Goal: Obtain resource: Obtain resource

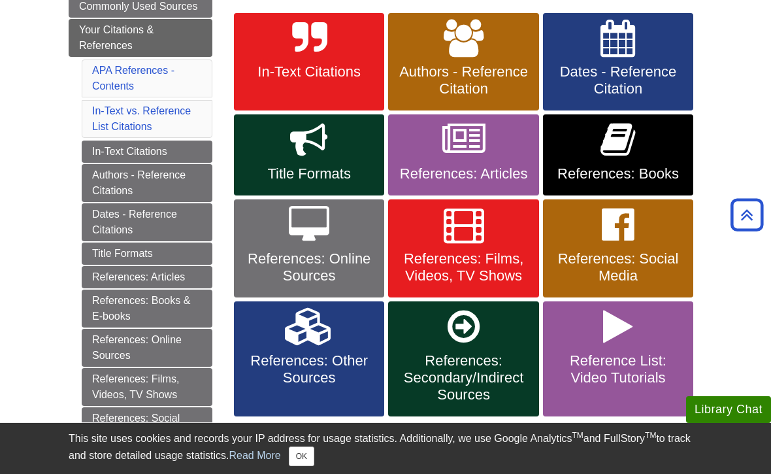
scroll to position [252, 0]
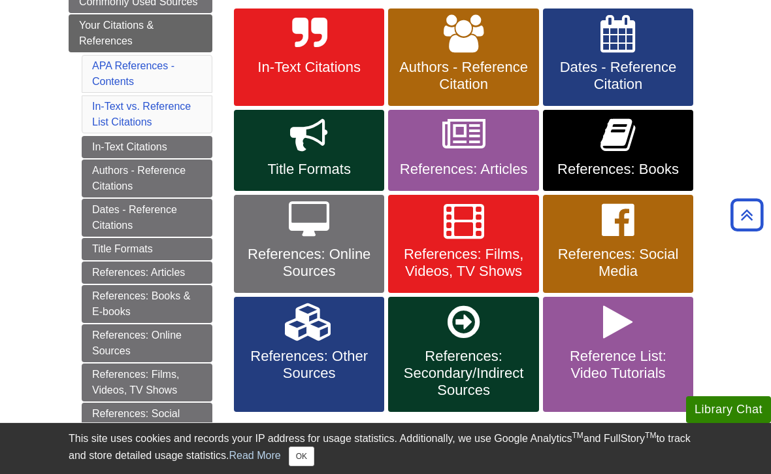
click at [323, 79] on link "In-Text Citations" at bounding box center [309, 57] width 150 height 98
click at [518, 79] on span "Authors - Reference Citation" at bounding box center [463, 76] width 131 height 34
click at [672, 171] on span "References: Books" at bounding box center [618, 169] width 131 height 17
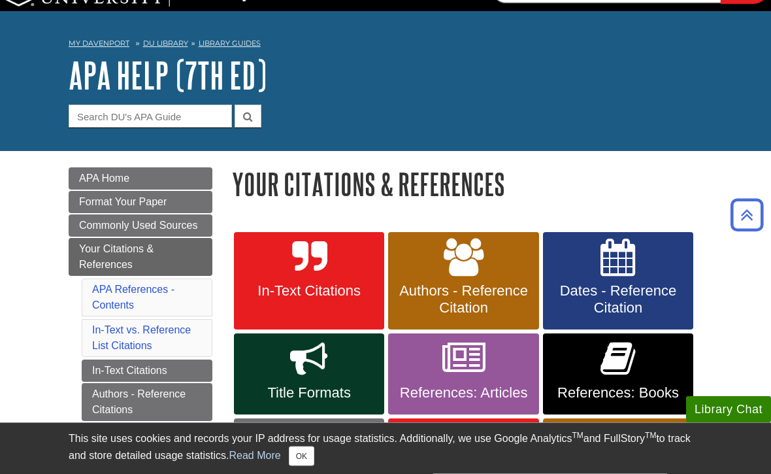
scroll to position [0, 0]
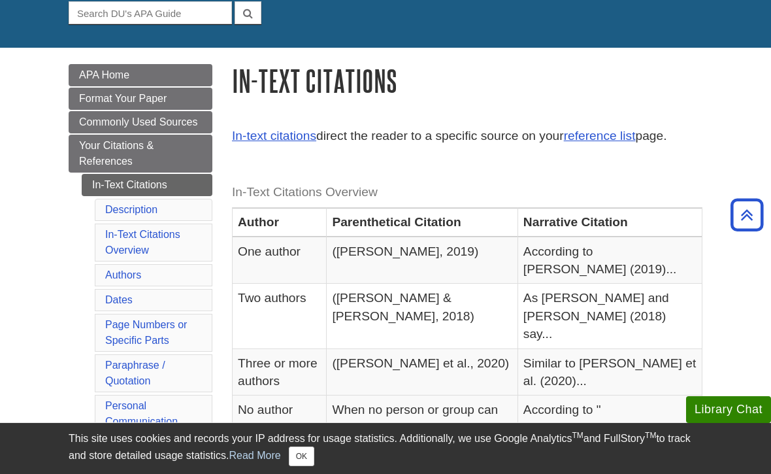
scroll to position [93, 0]
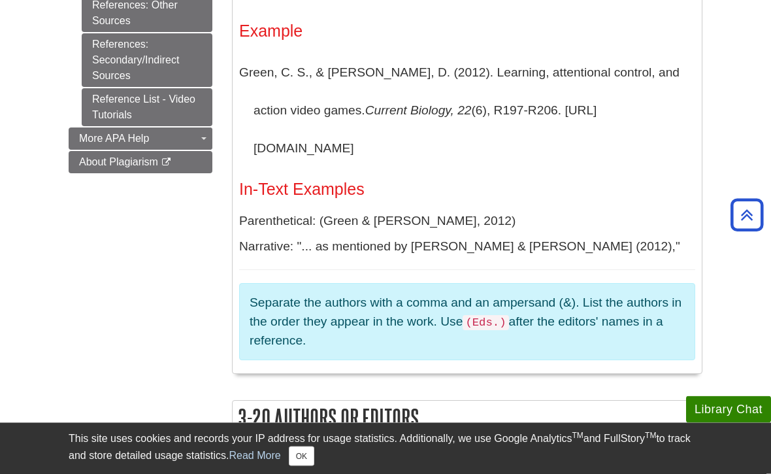
scroll to position [957, 0]
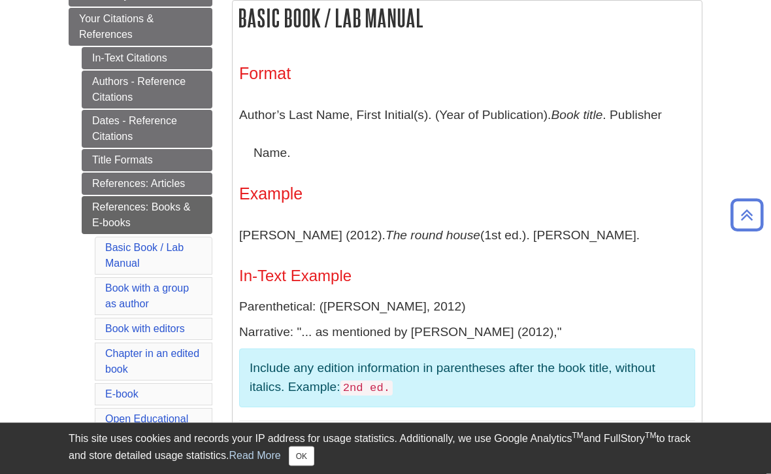
scroll to position [258, 0]
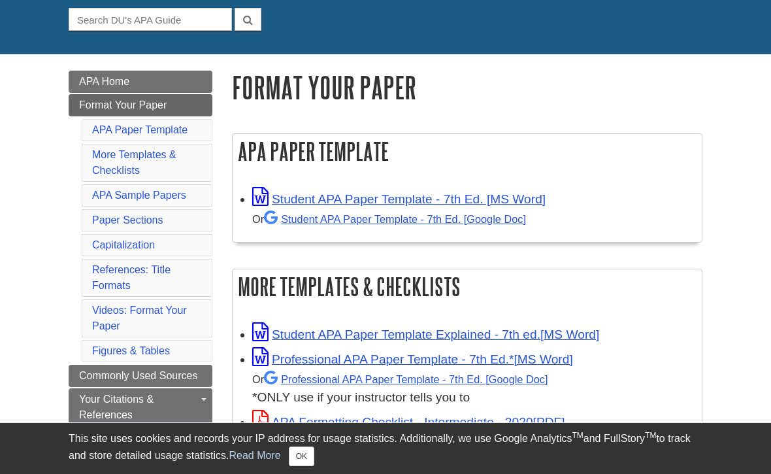
scroll to position [127, 0]
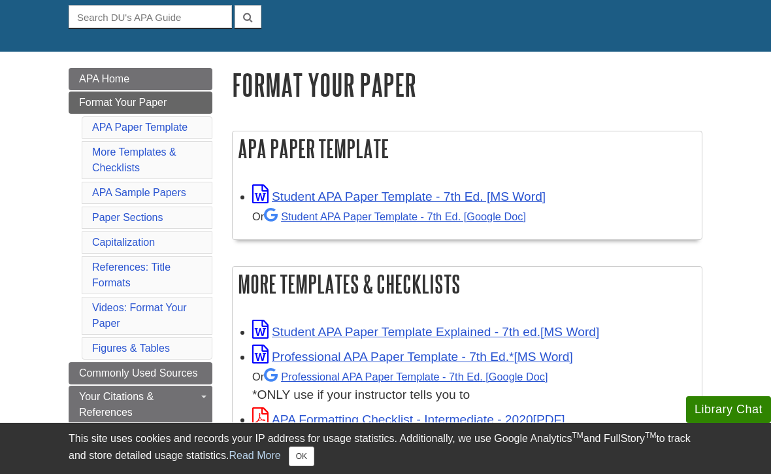
click at [523, 197] on link "Student APA Paper Template - 7th Ed. [MS Word]" at bounding box center [399, 197] width 294 height 14
click at [379, 218] on link "Student APA Paper Template - 7th Ed. [Google Doc]" at bounding box center [395, 217] width 262 height 12
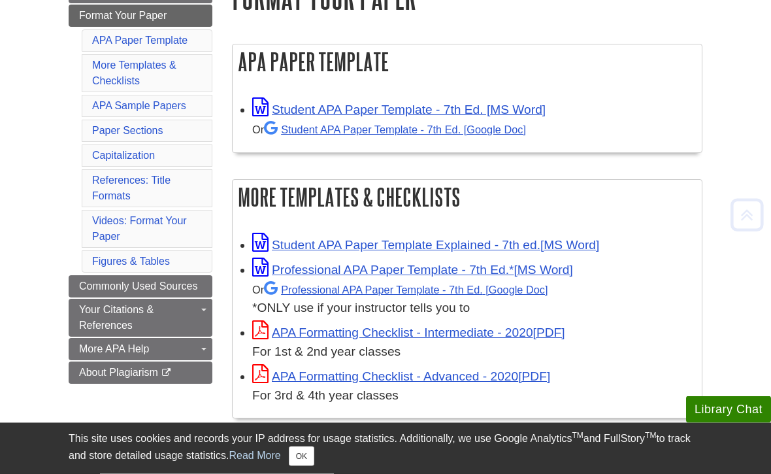
scroll to position [216, 0]
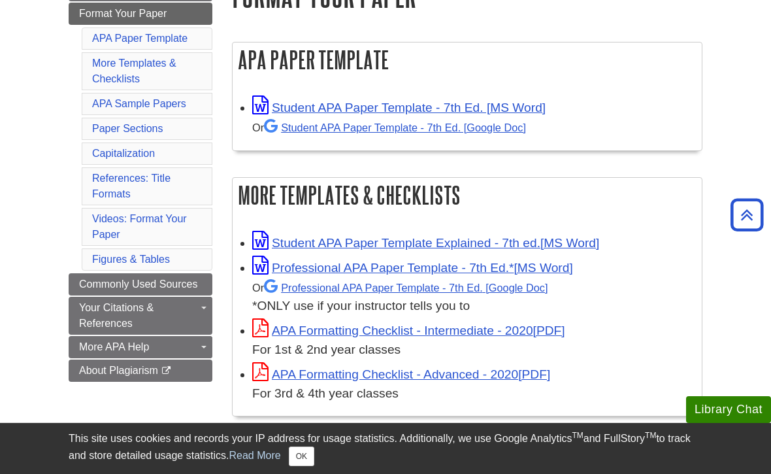
click at [509, 293] on link "Professional APA Paper Template - 7th Ed." at bounding box center [406, 288] width 284 height 12
click at [398, 130] on link "Student APA Paper Template - 7th Ed. [Google Doc]" at bounding box center [395, 128] width 262 height 12
